Goal: Task Accomplishment & Management: Use online tool/utility

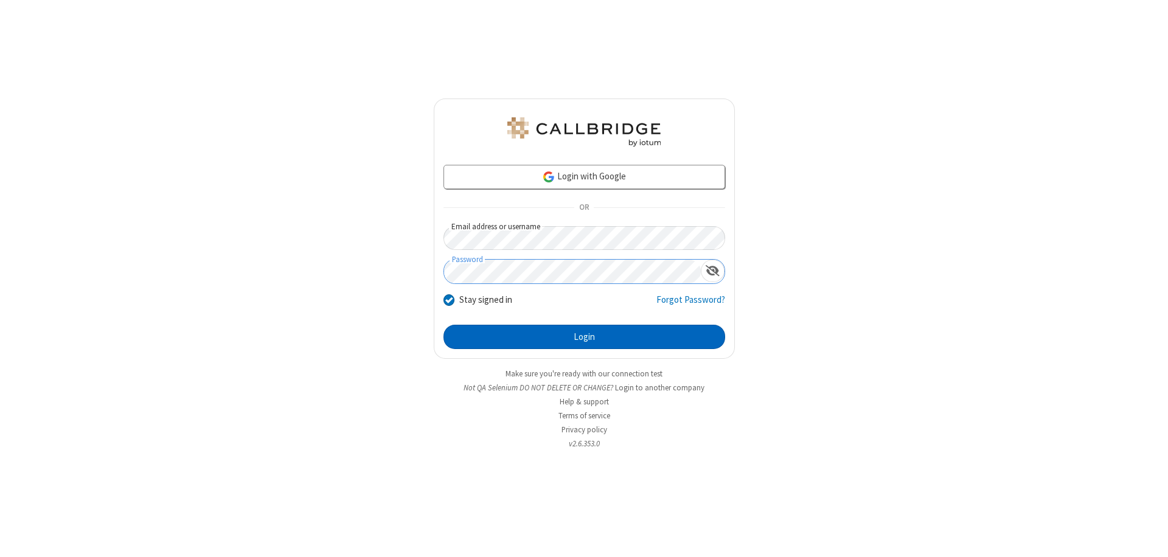
click at [584, 337] on button "Login" at bounding box center [585, 337] width 282 height 24
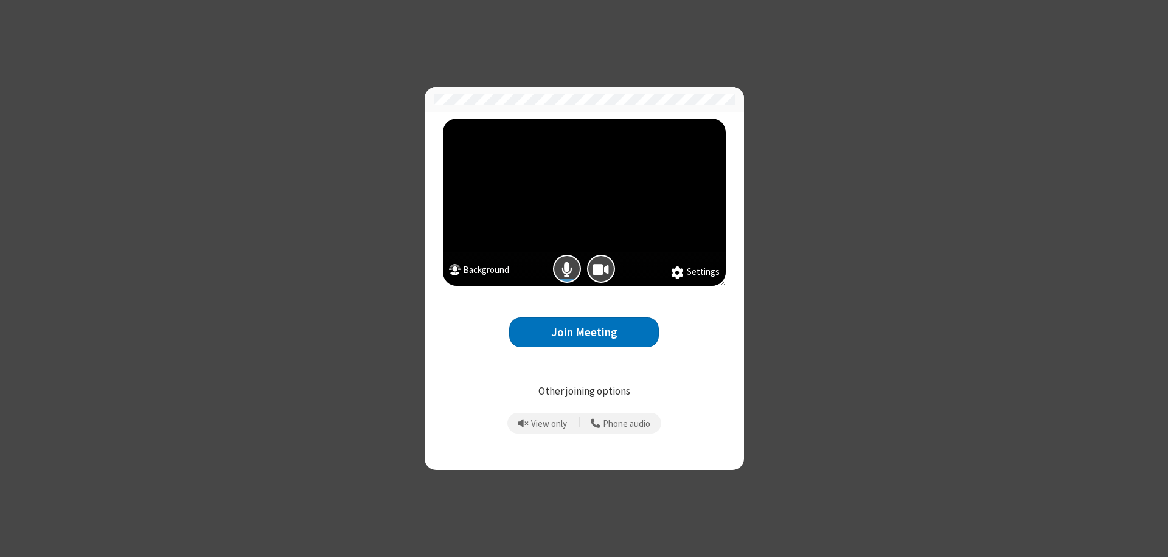
click at [584, 332] on button "Join Meeting" at bounding box center [584, 333] width 150 height 30
